Goal: Find specific page/section: Find specific page/section

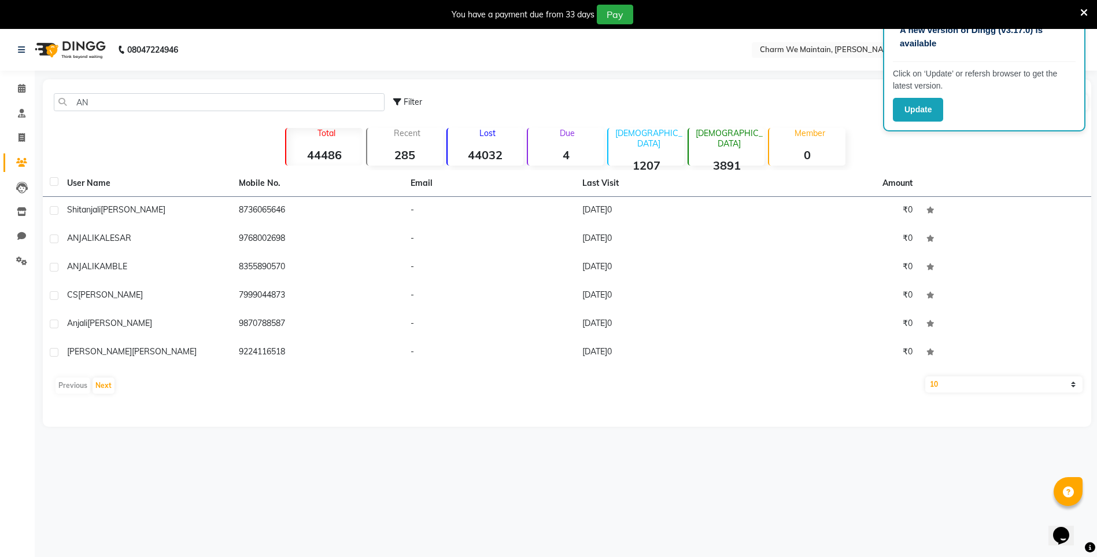
type input "A"
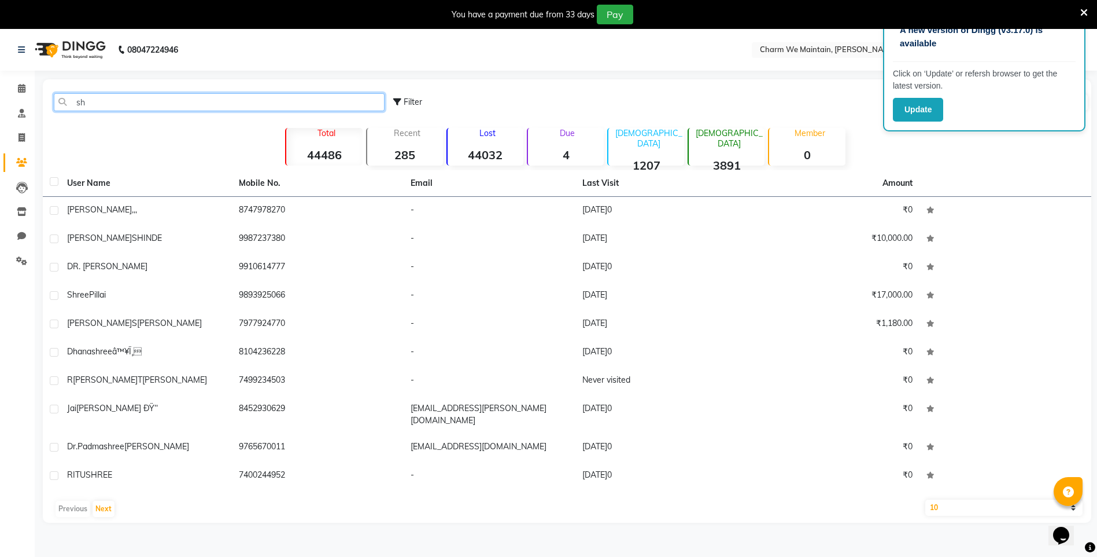
type input "s"
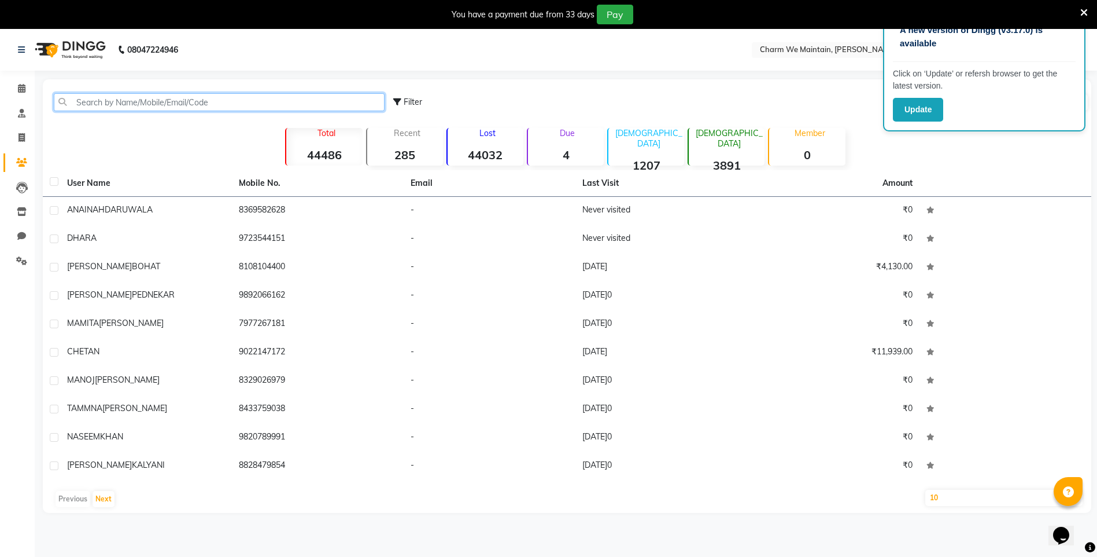
paste input "DR.KAINAIT"
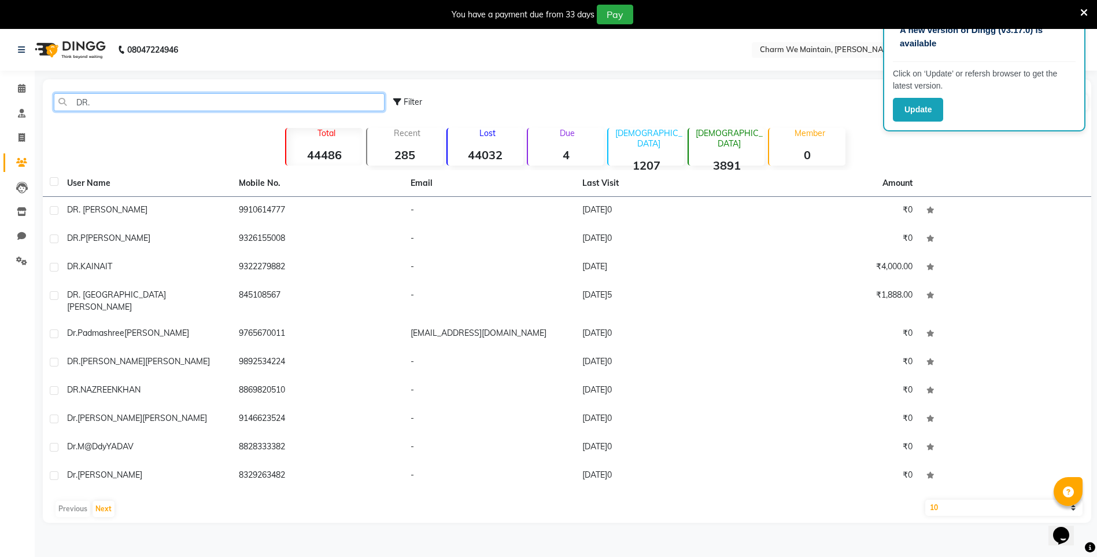
click at [208, 107] on input "DR." at bounding box center [219, 102] width 331 height 18
type input "D"
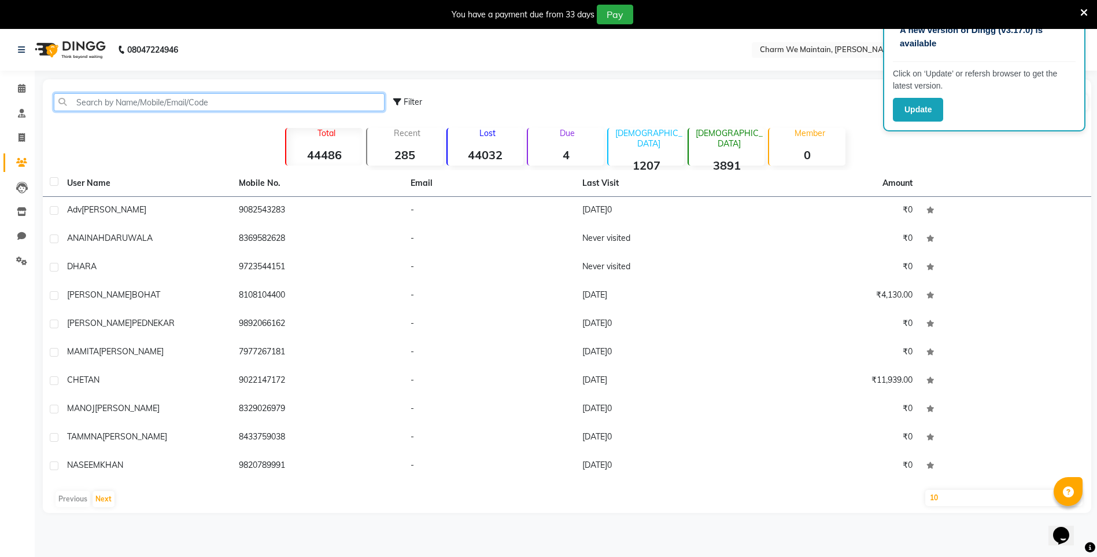
paste input "GUNJAN"
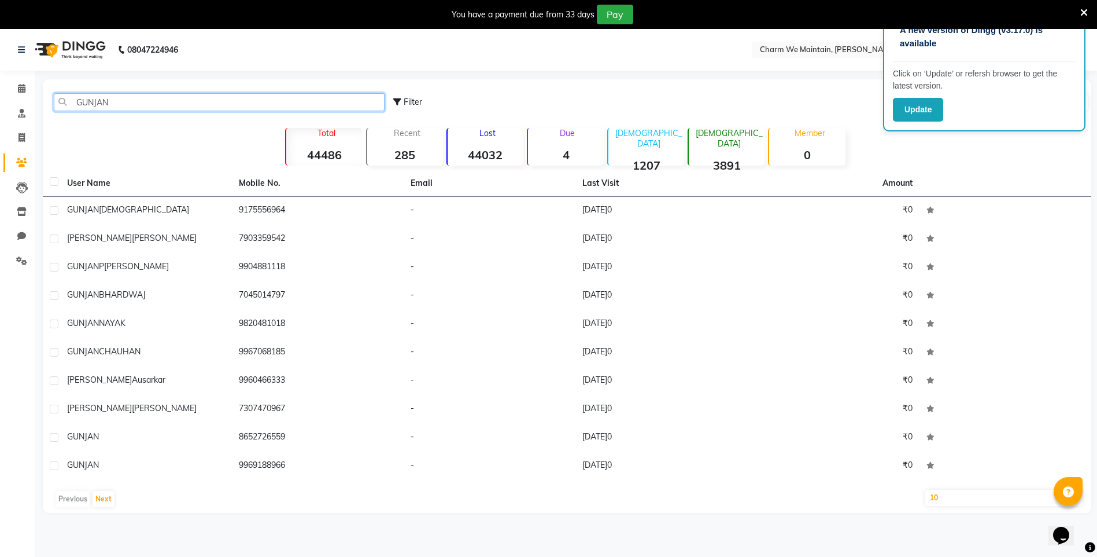
type input "GUNJAN"
click at [60, 503] on div "Previous Next" at bounding box center [567, 498] width 1040 height 19
click at [67, 501] on div "Previous Next" at bounding box center [567, 498] width 1040 height 19
click at [111, 500] on button "Next" at bounding box center [104, 499] width 22 height 16
